Goal: Transaction & Acquisition: Purchase product/service

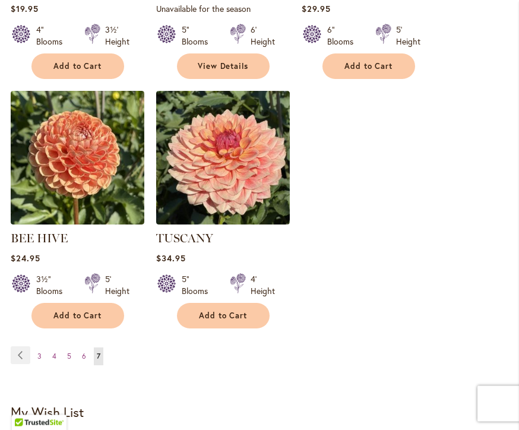
scroll to position [1240, 0]
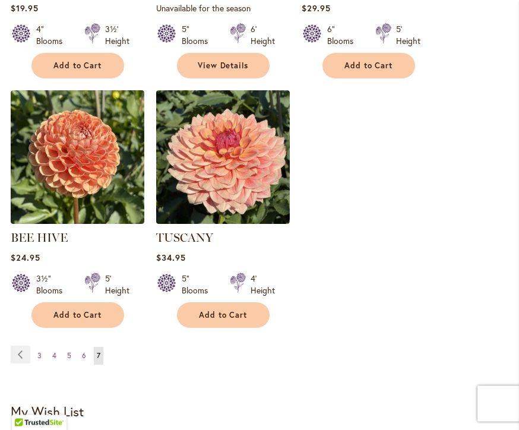
click at [21, 346] on link "Page Previous" at bounding box center [21, 355] width 20 height 18
click at [18, 346] on link "Page Previous" at bounding box center [21, 355] width 20 height 18
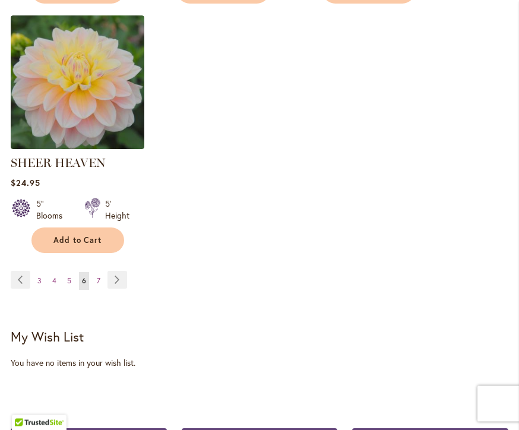
scroll to position [1582, 0]
click at [25, 271] on link "Page Previous" at bounding box center [21, 280] width 20 height 18
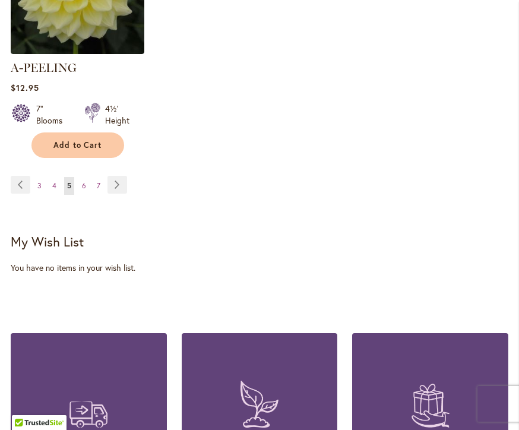
scroll to position [1678, 0]
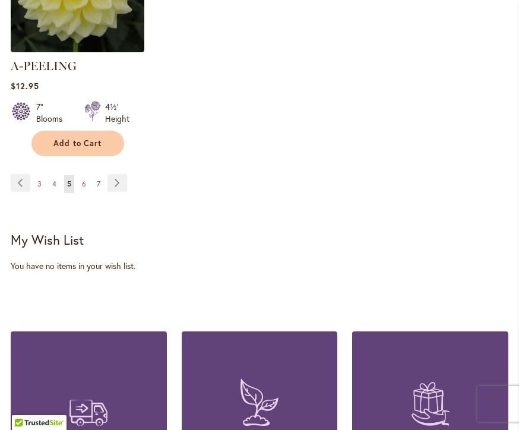
click at [16, 174] on link "Page Previous" at bounding box center [21, 183] width 20 height 18
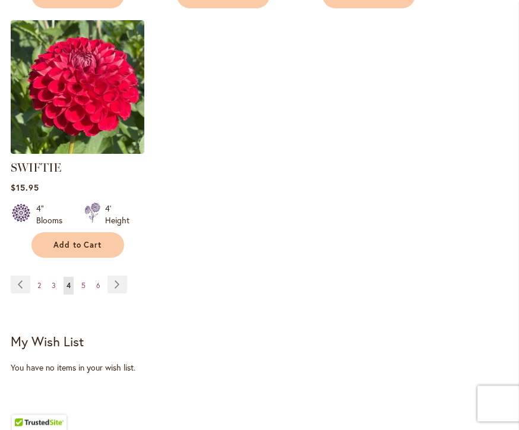
scroll to position [1560, 0]
click at [17, 275] on link "Page Previous" at bounding box center [21, 284] width 20 height 18
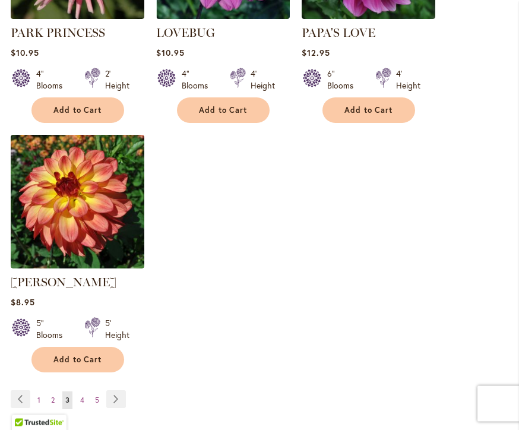
scroll to position [1447, 0]
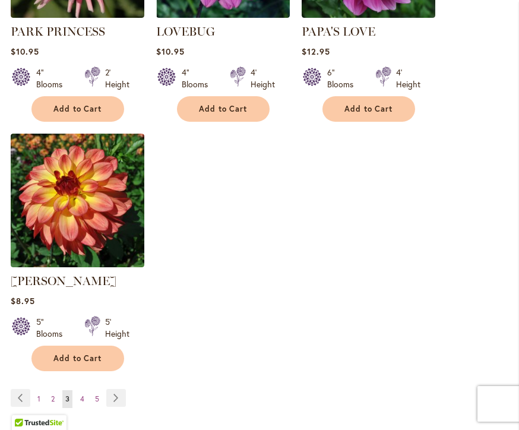
click at [15, 389] on link "Page Previous" at bounding box center [21, 398] width 20 height 18
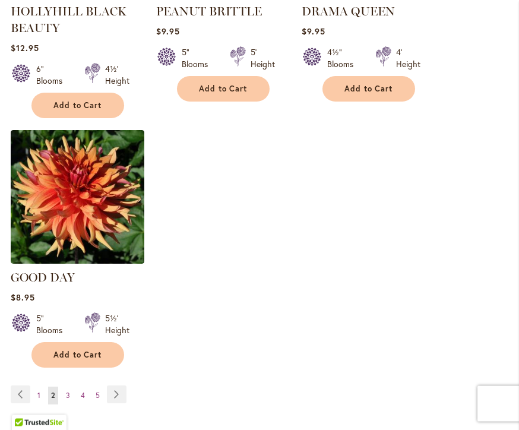
scroll to position [1468, 0]
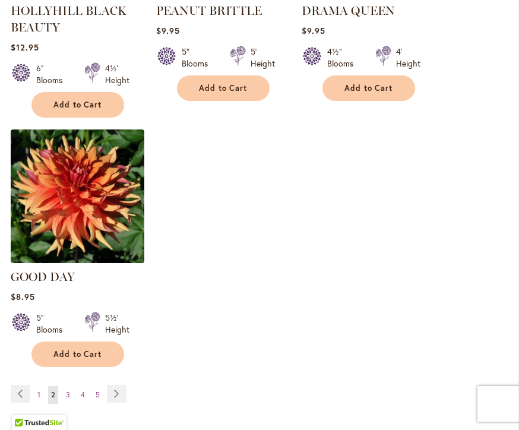
click at [18, 385] on link "Page Previous" at bounding box center [21, 394] width 20 height 18
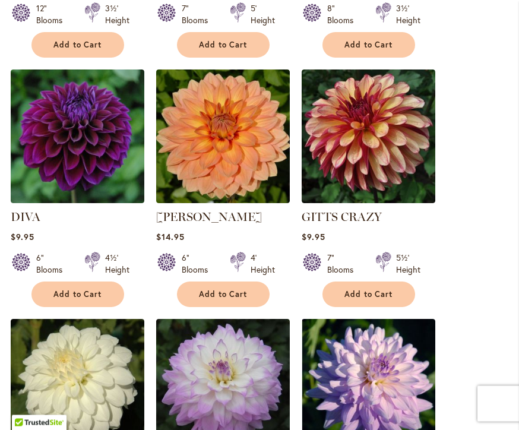
scroll to position [763, 0]
click at [353, 216] on link "GITTS CRAZY" at bounding box center [342, 217] width 80 height 14
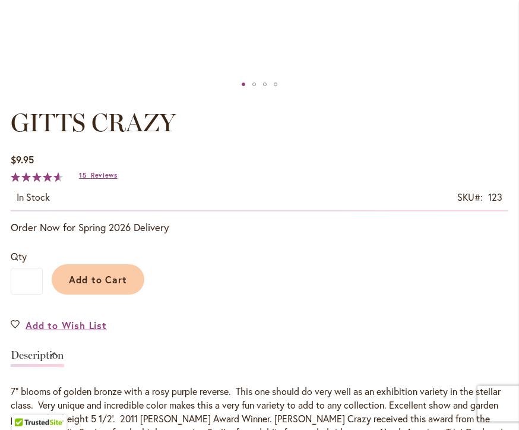
scroll to position [599, 0]
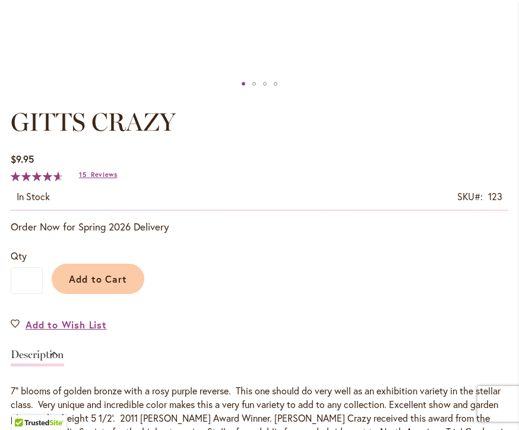
click at [100, 274] on span "Add to Cart" at bounding box center [98, 279] width 59 height 12
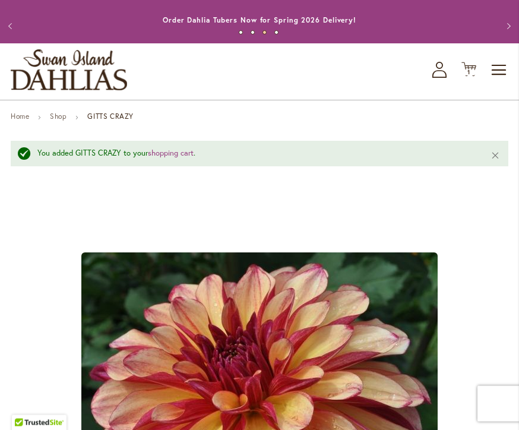
scroll to position [0, 0]
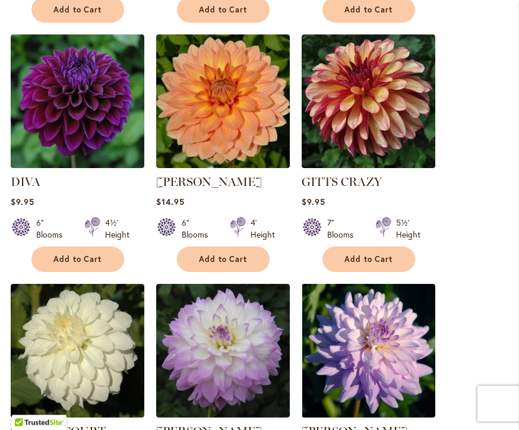
scroll to position [798, 0]
click at [75, 255] on span "Add to Cart" at bounding box center [77, 259] width 49 height 10
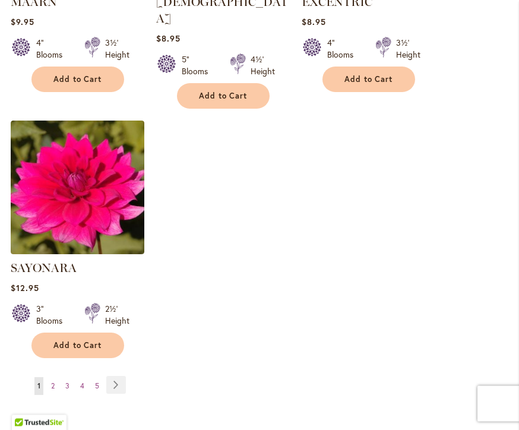
scroll to position [1507, 0]
click at [115, 376] on link "Page Next" at bounding box center [116, 385] width 20 height 18
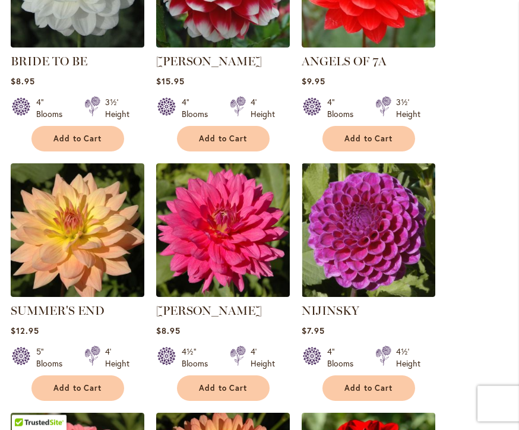
scroll to position [384, 0]
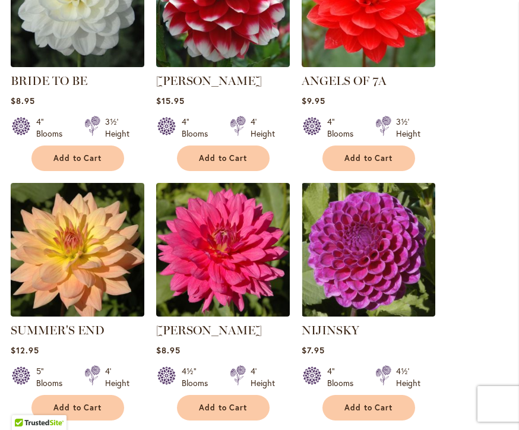
click at [223, 151] on button "Add to Cart" at bounding box center [223, 158] width 93 height 26
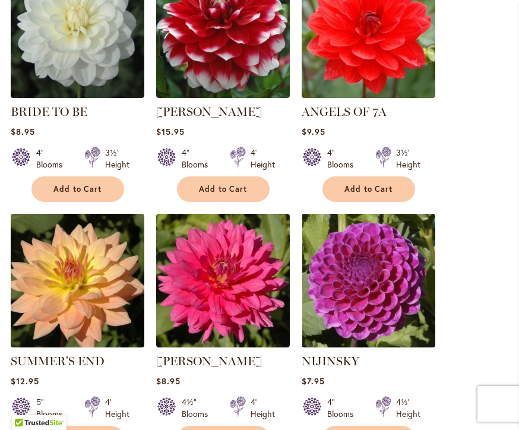
click at [233, 429] on span "Add to Cart" at bounding box center [223, 438] width 49 height 10
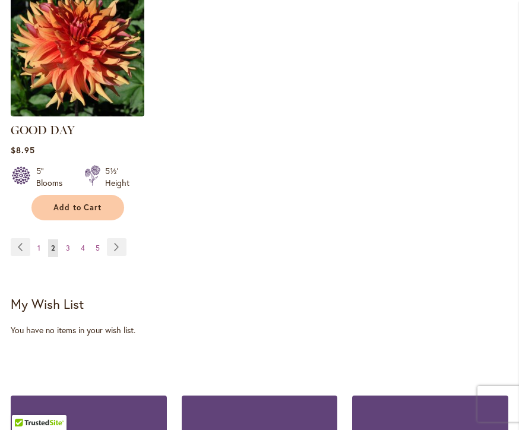
scroll to position [1674, 0]
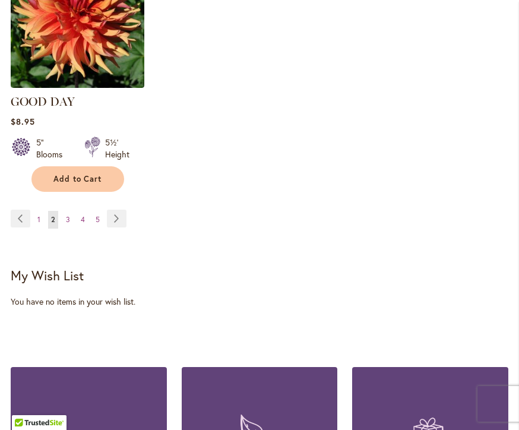
click at [116, 210] on link "Page Next" at bounding box center [117, 219] width 20 height 18
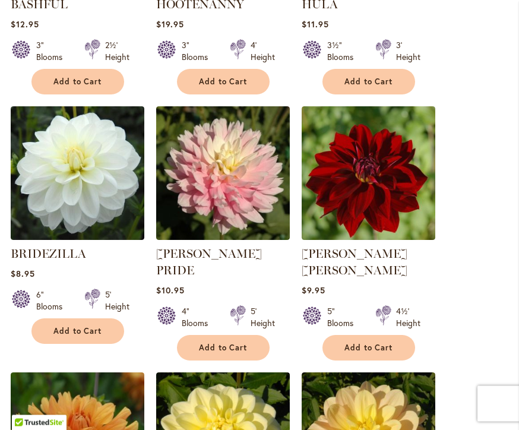
scroll to position [709, 0]
click at [234, 343] on span "Add to Cart" at bounding box center [223, 348] width 49 height 10
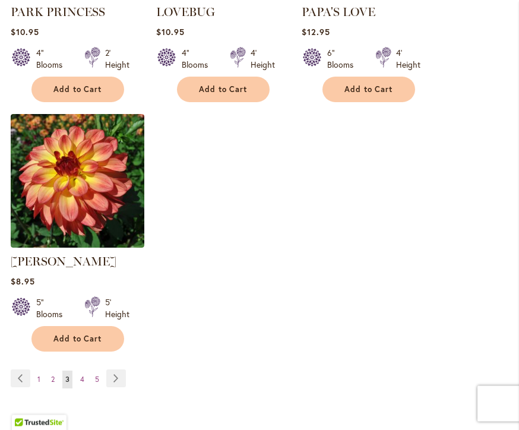
scroll to position [1497, 0]
click at [116, 369] on link "Page Next" at bounding box center [116, 378] width 20 height 18
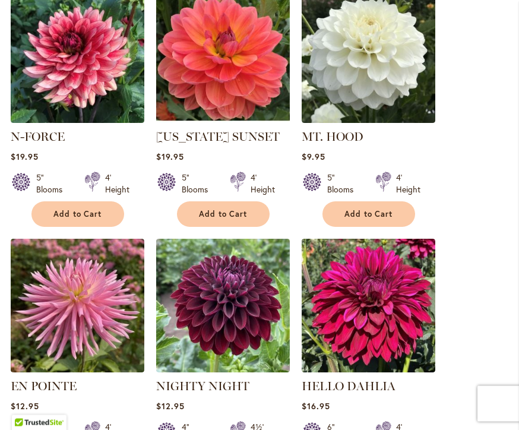
scroll to position [843, 0]
click at [79, 209] on span "Add to Cart" at bounding box center [77, 214] width 49 height 10
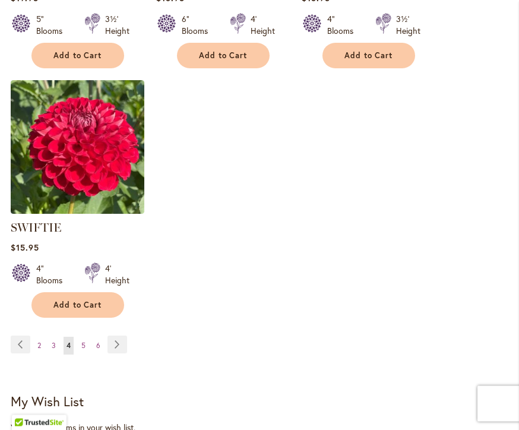
scroll to position [1531, 0]
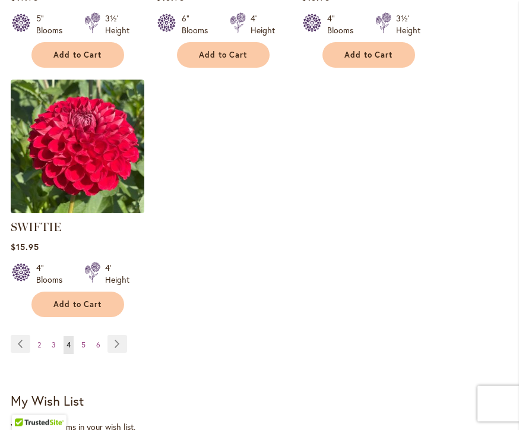
click at [118, 335] on link "Page Next" at bounding box center [117, 344] width 20 height 18
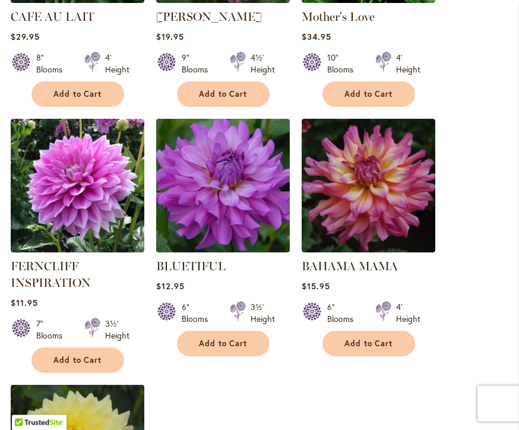
click at [379, 339] on span "Add to Cart" at bounding box center [368, 344] width 49 height 10
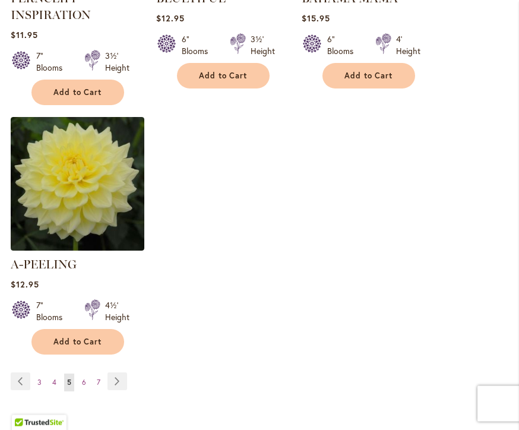
scroll to position [1513, 0]
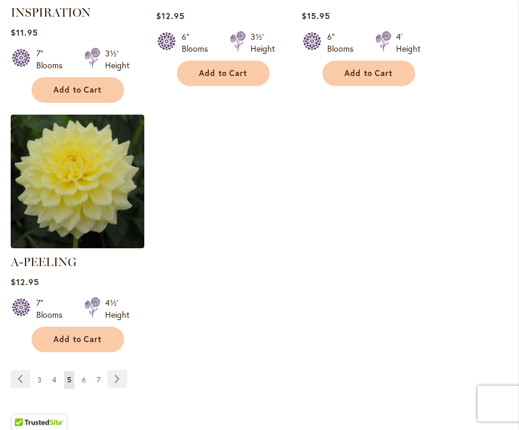
click at [114, 370] on link "Page Next" at bounding box center [117, 379] width 20 height 18
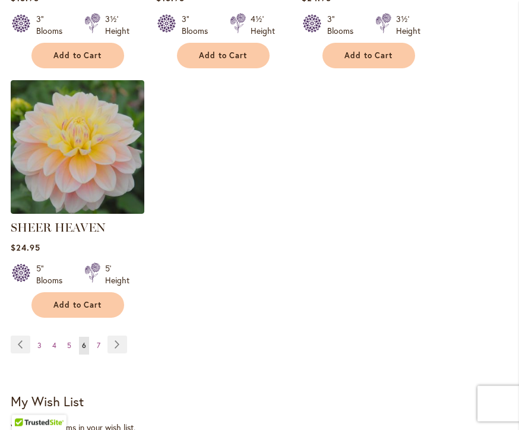
scroll to position [1517, 0]
click at [122, 335] on link "Page Next" at bounding box center [117, 344] width 20 height 18
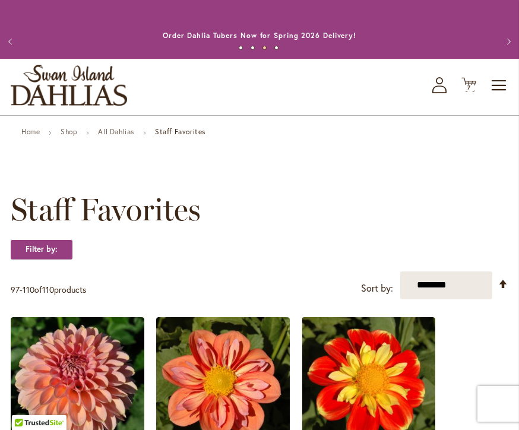
click at [472, 81] on icon at bounding box center [468, 85] width 15 height 14
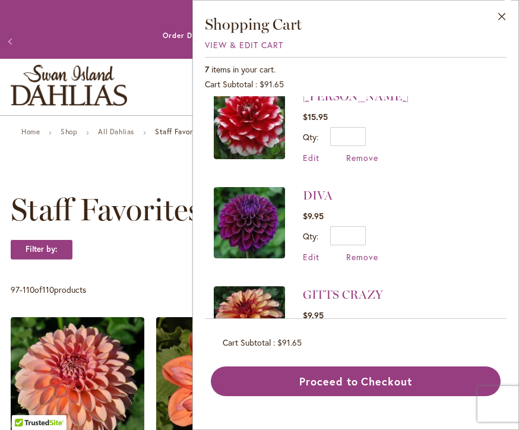
scroll to position [412, 0]
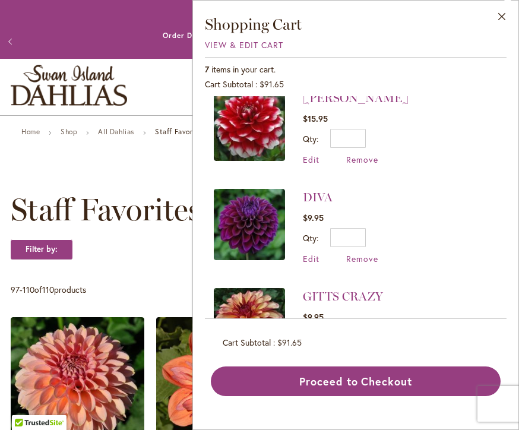
click at [502, 12] on button "Close" at bounding box center [502, 19] width 33 height 37
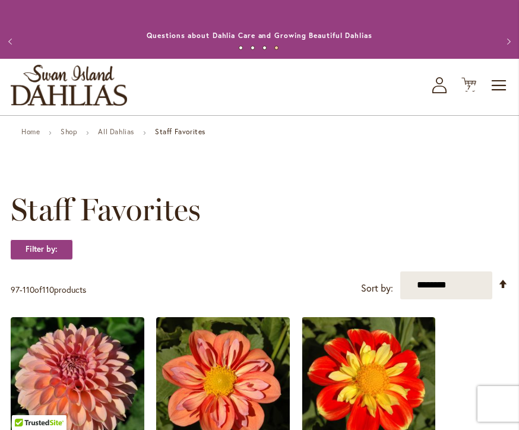
click at [113, 134] on link "All Dahlias" at bounding box center [116, 131] width 36 height 9
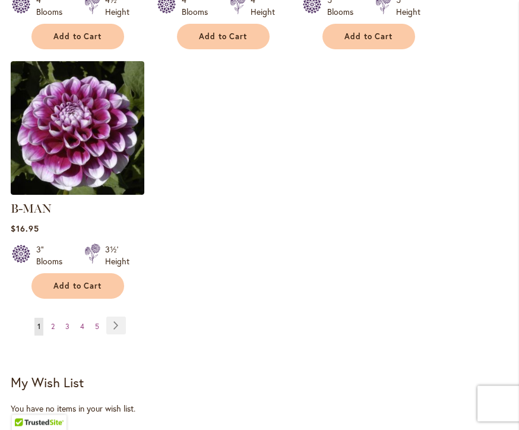
scroll to position [1704, 0]
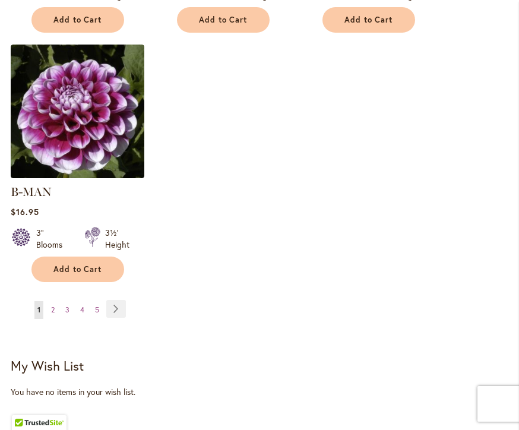
click at [115, 300] on link "Page Next" at bounding box center [116, 309] width 20 height 18
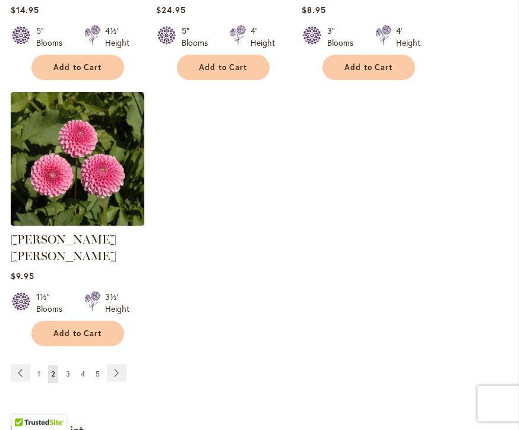
scroll to position [1640, 0]
click at [124, 364] on link "Page Next" at bounding box center [117, 373] width 20 height 18
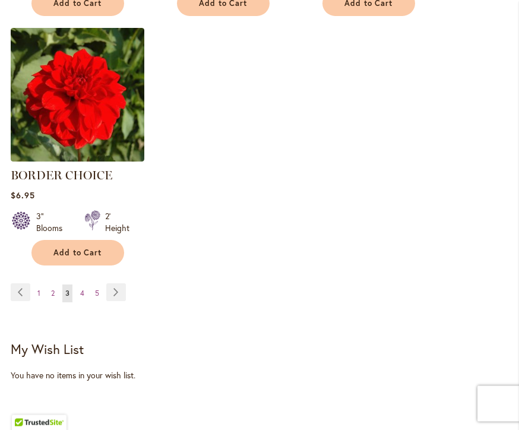
scroll to position [1704, 0]
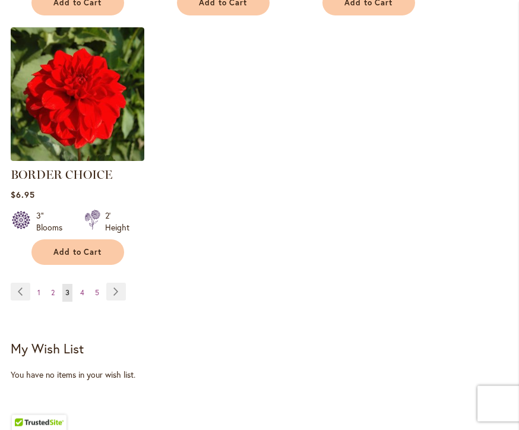
click at [115, 290] on link "Page Next" at bounding box center [116, 292] width 20 height 18
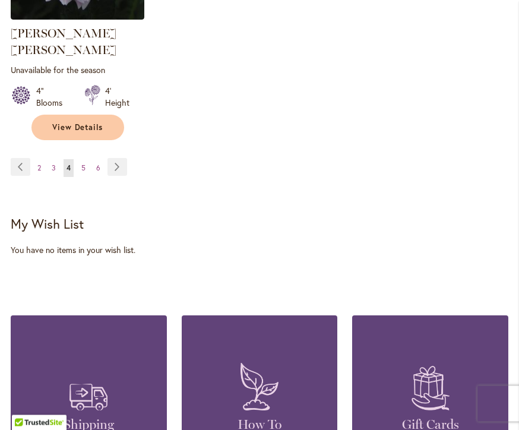
scroll to position [1862, 0]
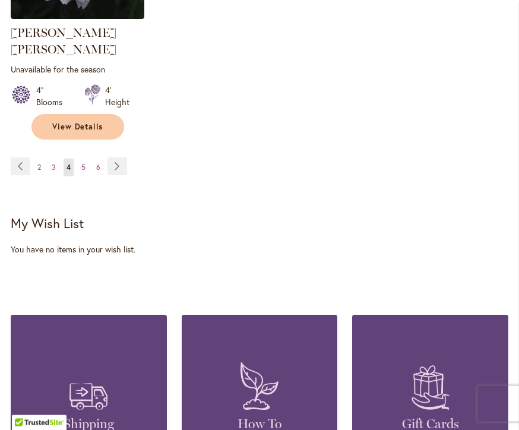
click at [121, 158] on link "Page Next" at bounding box center [117, 167] width 20 height 18
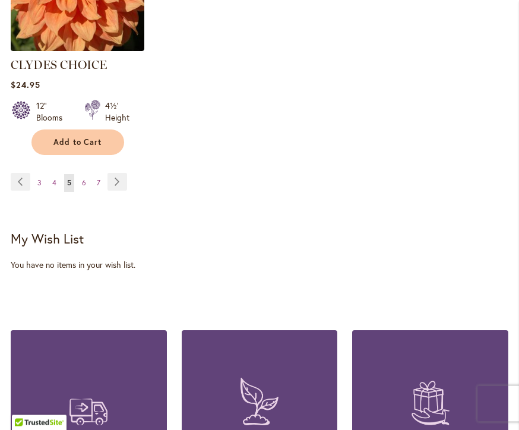
scroll to position [1848, 0]
click at [119, 173] on link "Page Next" at bounding box center [117, 182] width 20 height 18
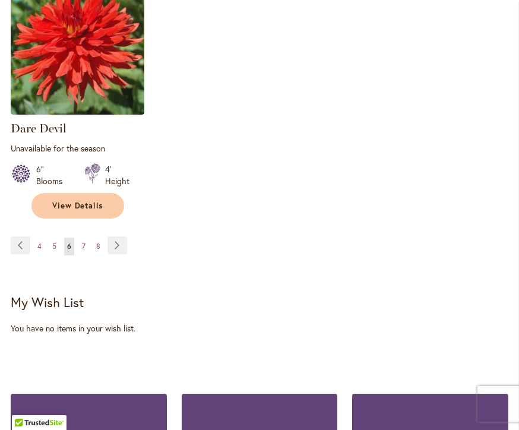
scroll to position [1785, 0]
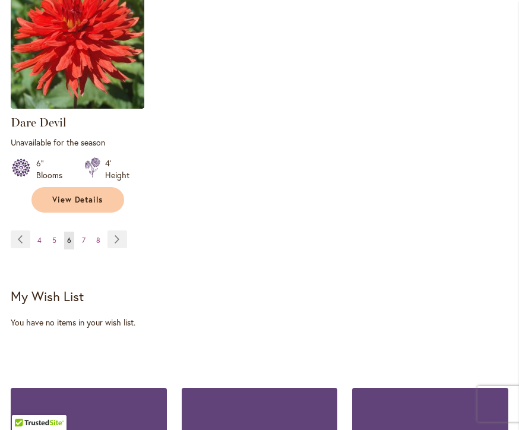
click at [113, 234] on link "Page Next" at bounding box center [117, 239] width 20 height 18
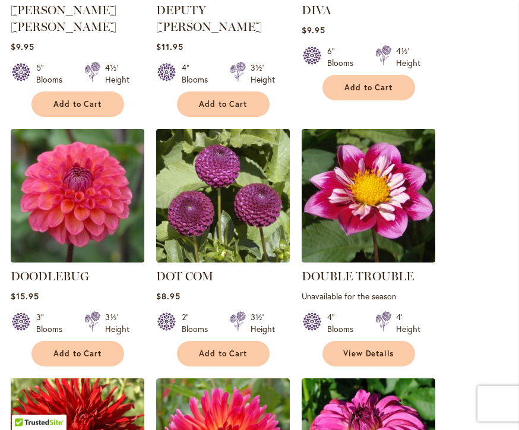
scroll to position [872, 0]
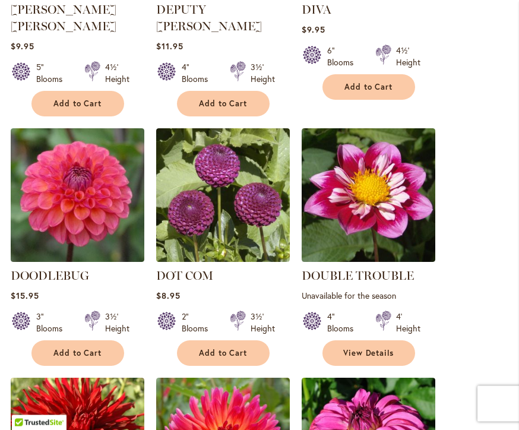
click at [83, 348] on span "Add to Cart" at bounding box center [77, 353] width 49 height 10
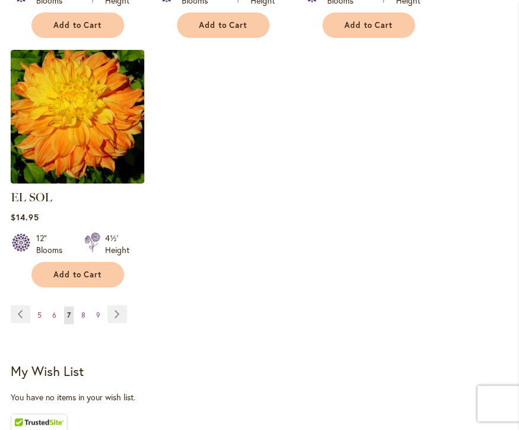
scroll to position [1730, 0]
click at [120, 305] on link "Page Next" at bounding box center [117, 314] width 20 height 18
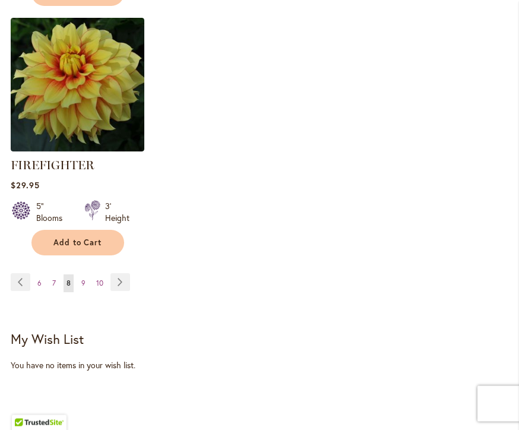
scroll to position [1771, 0]
click at [118, 279] on link "Page Next" at bounding box center [120, 282] width 20 height 18
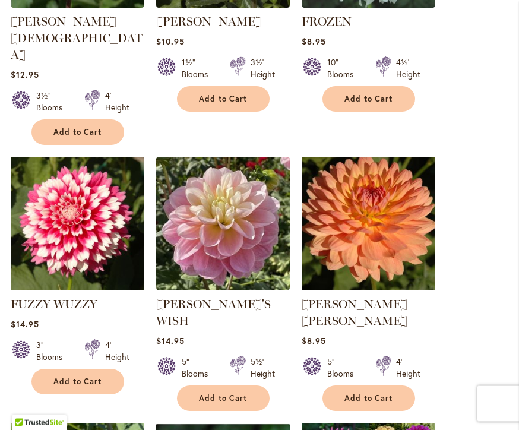
scroll to position [1114, 0]
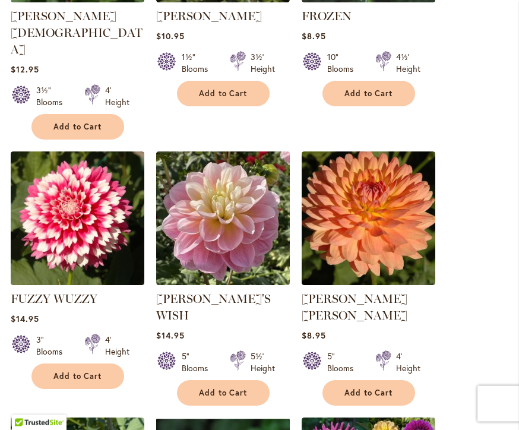
click at [83, 372] on span "Add to Cart" at bounding box center [77, 377] width 49 height 10
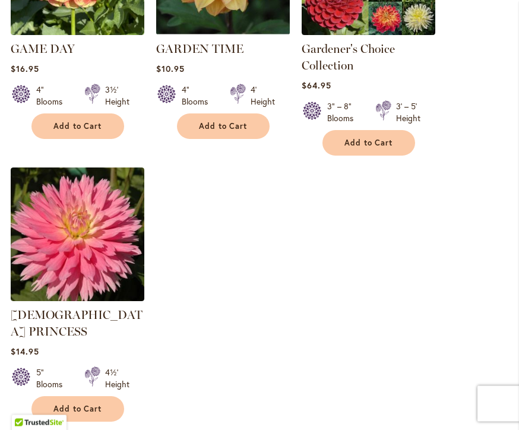
scroll to position [1665, 0]
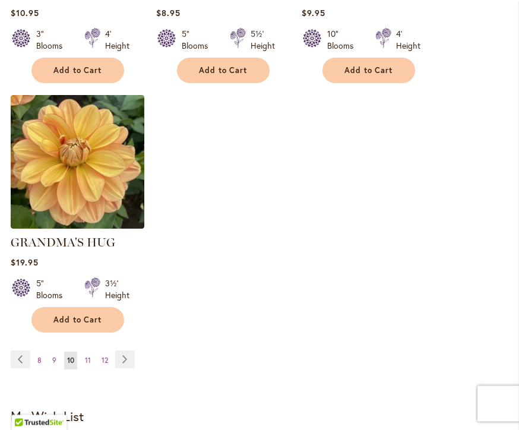
scroll to position [1653, 0]
click at [125, 350] on link "Page Next" at bounding box center [125, 359] width 20 height 18
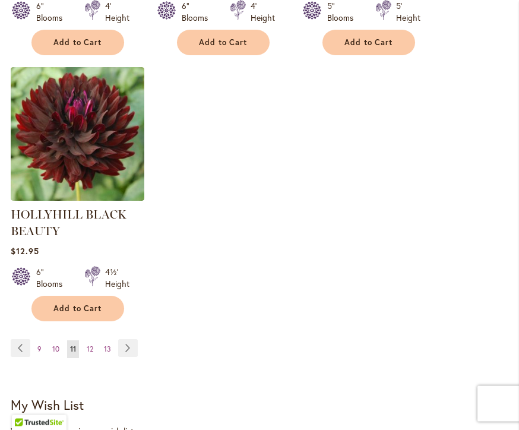
scroll to position [1716, 0]
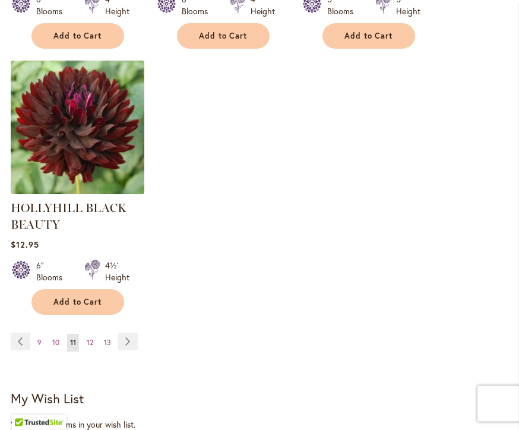
click at [126, 333] on link "Page Next" at bounding box center [128, 342] width 20 height 18
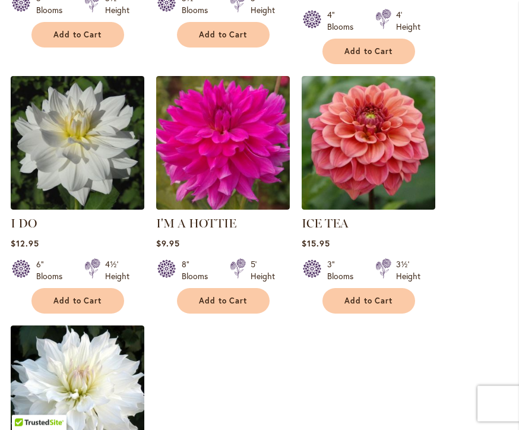
scroll to position [1424, 0]
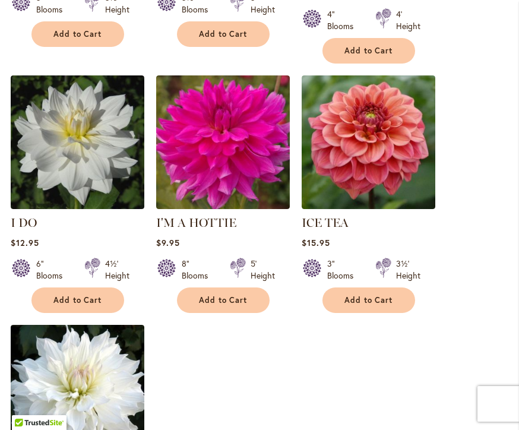
click at [378, 295] on span "Add to Cart" at bounding box center [368, 300] width 49 height 10
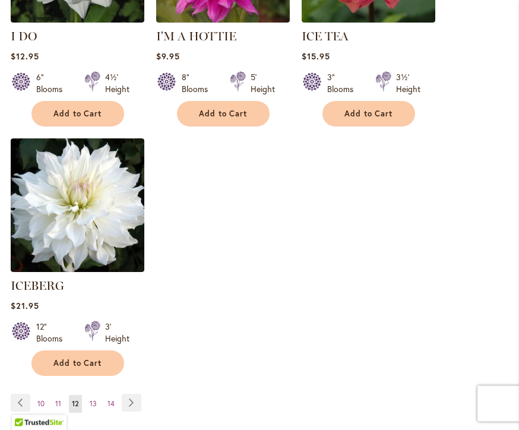
scroll to position [1642, 0]
click at [132, 394] on link "Page Next" at bounding box center [132, 403] width 20 height 18
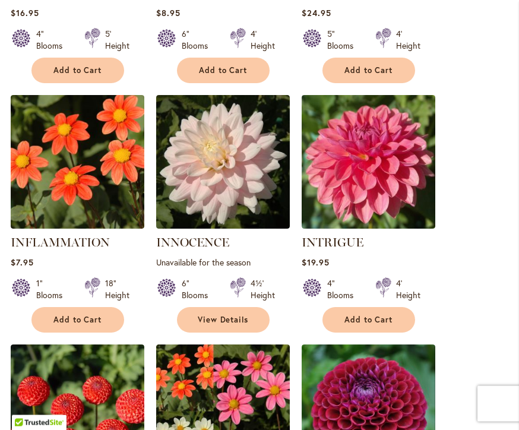
scroll to position [633, 0]
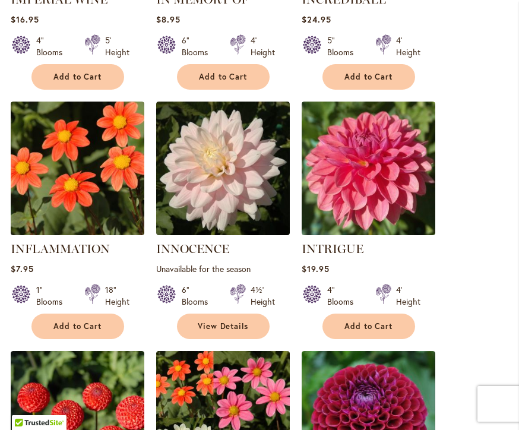
click at [382, 322] on span "Add to Cart" at bounding box center [368, 326] width 49 height 10
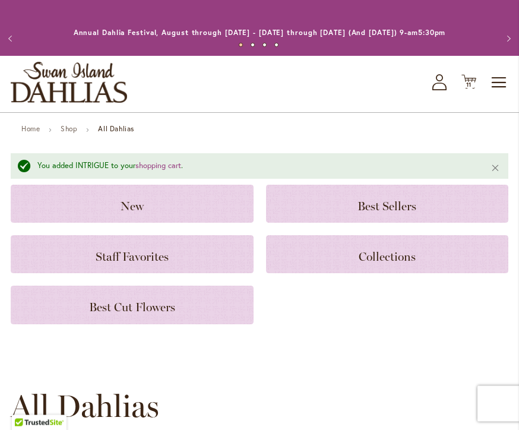
scroll to position [0, 0]
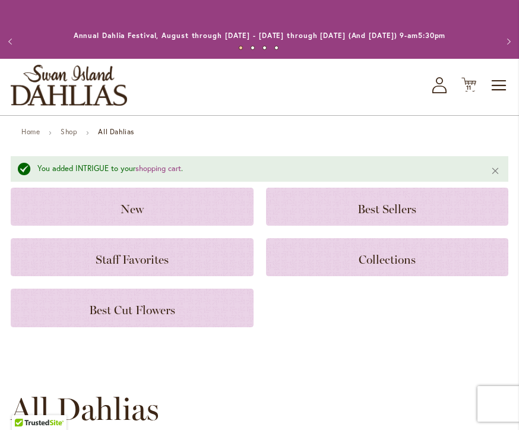
click at [470, 85] on span "11" at bounding box center [469, 88] width 6 height 8
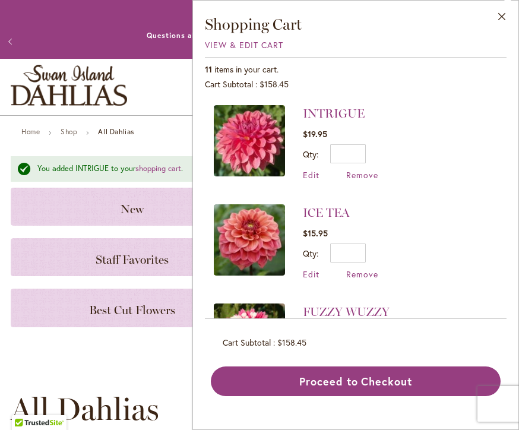
click at [501, 8] on button "Close" at bounding box center [502, 19] width 33 height 37
